Goal: Information Seeking & Learning: Check status

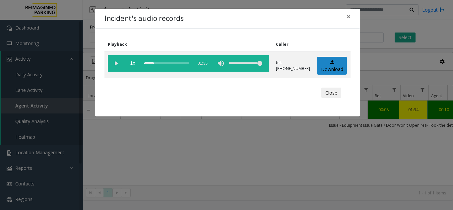
scroll to position [0, 116]
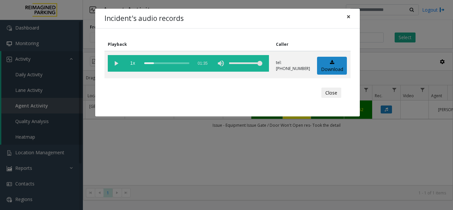
drag, startPoint x: 350, startPoint y: 17, endPoint x: 300, endPoint y: 23, distance: 50.1
click at [350, 16] on span "×" at bounding box center [349, 16] width 4 height 9
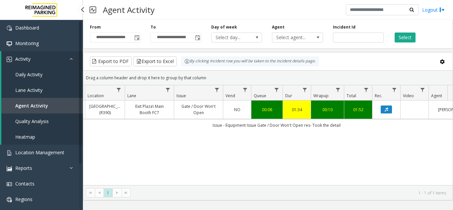
click at [51, 104] on link "Agent Activity" at bounding box center [42, 106] width 82 height 16
click at [350, 36] on input "*******" at bounding box center [358, 38] width 51 height 10
paste input "number"
click at [338, 37] on input "number" at bounding box center [358, 38] width 51 height 10
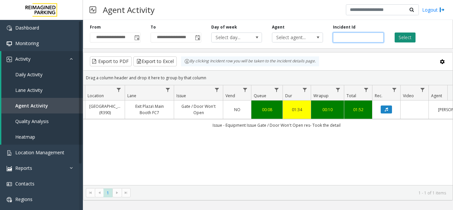
type input "*******"
click at [400, 38] on button "Select" at bounding box center [405, 38] width 21 height 10
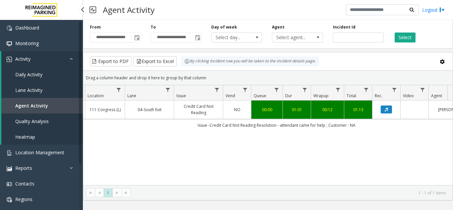
click at [48, 105] on link "Agent Activity" at bounding box center [42, 106] width 82 height 16
drag, startPoint x: 302, startPoint y: 37, endPoint x: 311, endPoint y: 38, distance: 9.0
click at [304, 38] on span "Select agent..." at bounding box center [292, 37] width 40 height 9
drag, startPoint x: 363, startPoint y: 41, endPoint x: 192, endPoint y: 34, distance: 171.4
click at [193, 34] on div "**********" at bounding box center [268, 33] width 370 height 32
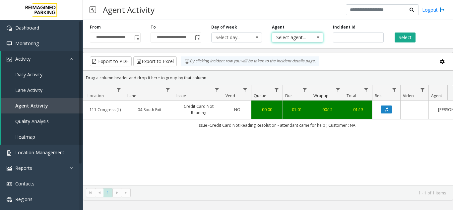
click at [301, 39] on span "Select agent..." at bounding box center [292, 37] width 40 height 9
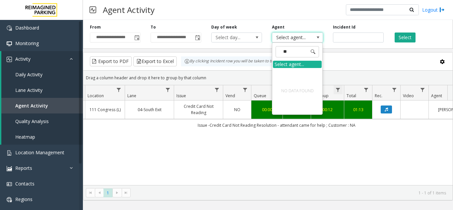
type input "*"
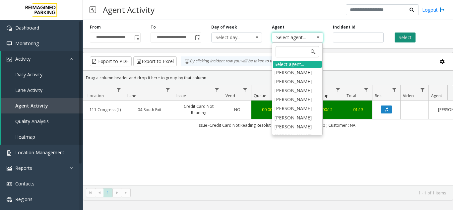
click at [412, 36] on button "Select" at bounding box center [405, 38] width 21 height 10
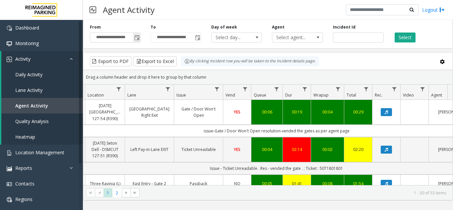
click at [137, 39] on span "Toggle popup" at bounding box center [136, 37] width 5 height 5
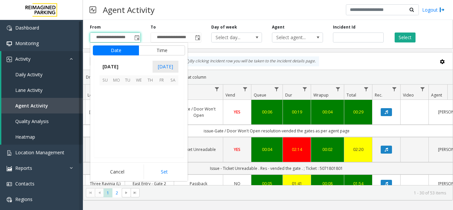
scroll to position [119008, 0]
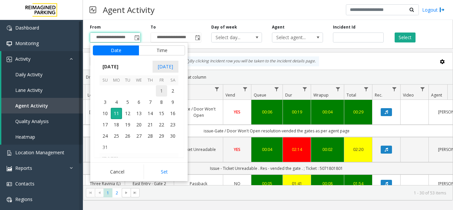
click at [162, 91] on span "1" at bounding box center [161, 90] width 11 height 11
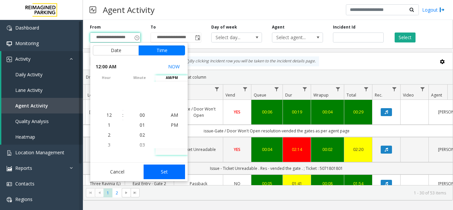
click at [179, 175] on button "Set" at bounding box center [165, 172] width 42 height 15
type input "**********"
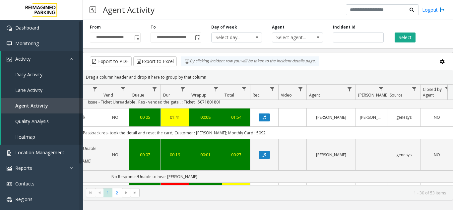
scroll to position [0, 244]
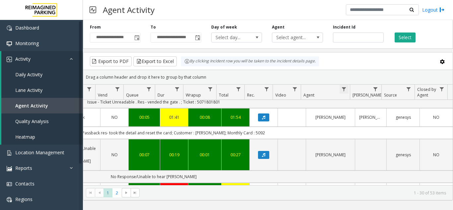
click at [344, 89] on span "Data table" at bounding box center [343, 89] width 5 height 5
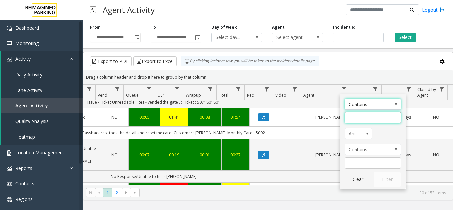
click at [365, 121] on input "Agent Filter" at bounding box center [373, 117] width 56 height 11
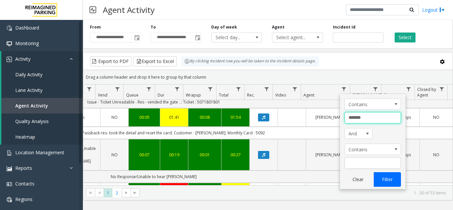
type input "*******"
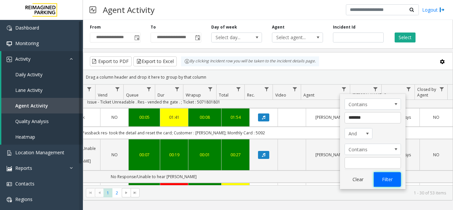
click at [396, 180] on button "Filter" at bounding box center [387, 179] width 27 height 15
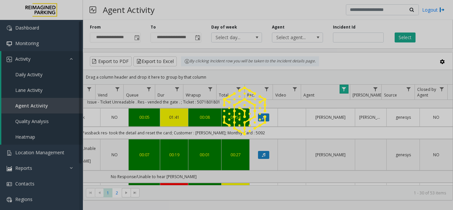
scroll to position [0, 244]
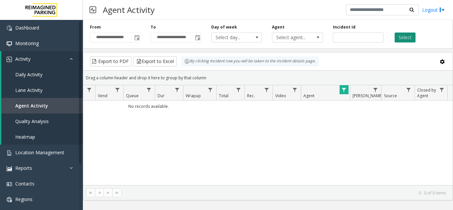
click at [404, 35] on button "Select" at bounding box center [405, 38] width 21 height 10
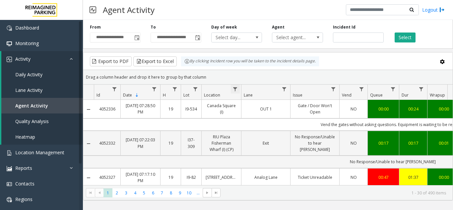
click at [235, 89] on span "Data table" at bounding box center [235, 89] width 5 height 5
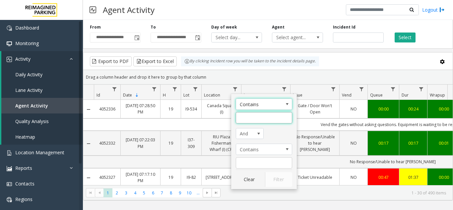
drag, startPoint x: 255, startPoint y: 122, endPoint x: 253, endPoint y: 117, distance: 5.5
click at [253, 121] on input "Location Filter" at bounding box center [264, 117] width 56 height 11
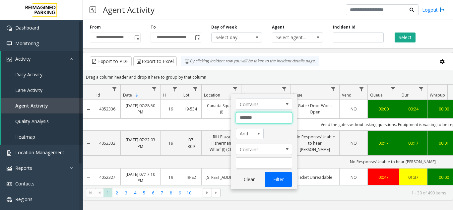
type input "*******"
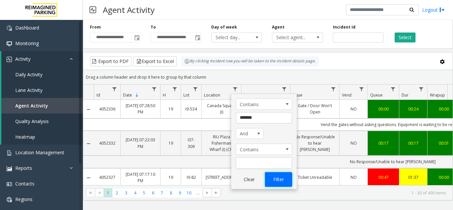
click at [276, 181] on button "Filter" at bounding box center [278, 179] width 27 height 15
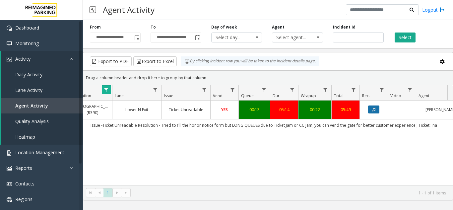
click at [371, 112] on button "Data table" at bounding box center [373, 110] width 11 height 8
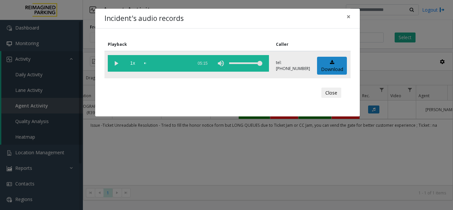
click at [118, 65] on vg-play-pause at bounding box center [116, 63] width 17 height 17
click at [146, 63] on div "scrub bar" at bounding box center [166, 63] width 45 height 17
click at [347, 17] on span "×" at bounding box center [349, 16] width 4 height 9
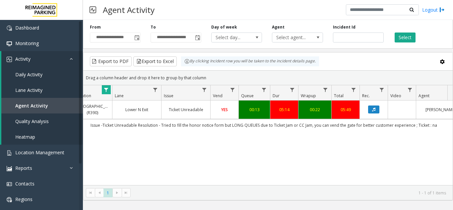
click at [190, 111] on link "Ticket Unreadable" at bounding box center [186, 110] width 41 height 6
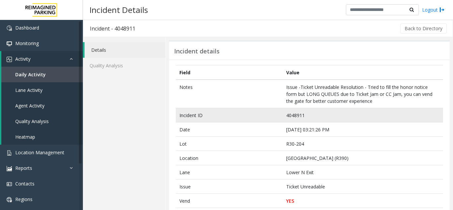
click at [291, 115] on td "4048911" at bounding box center [363, 115] width 161 height 14
copy td "4048911"
